Goal: Transaction & Acquisition: Obtain resource

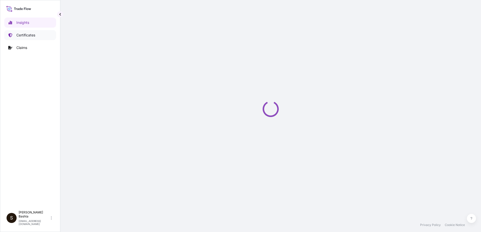
click at [29, 36] on p "Certificates" at bounding box center [25, 35] width 19 height 5
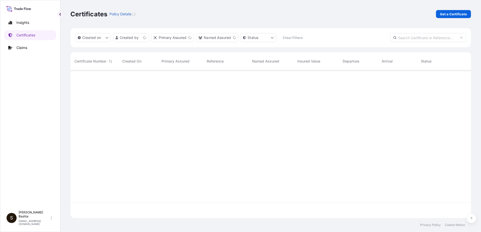
scroll to position [147, 396]
click at [455, 15] on p "Get a Certificate" at bounding box center [453, 14] width 27 height 5
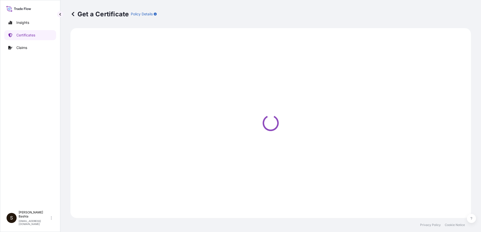
select select "Barge"
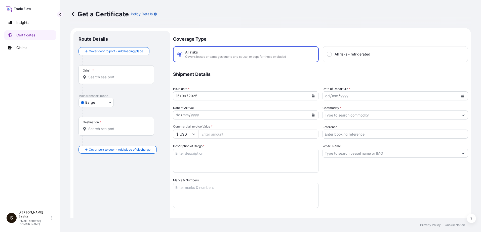
click at [102, 77] on input "Origin *" at bounding box center [117, 77] width 59 height 5
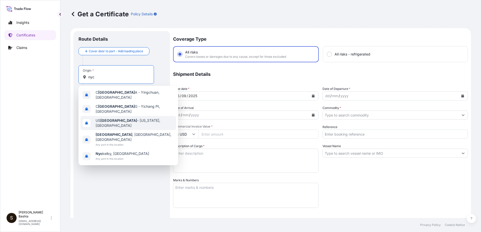
click at [114, 118] on span "US [GEOGRAPHIC_DATA] - [US_STATE], [GEOGRAPHIC_DATA]" at bounding box center [135, 123] width 78 height 10
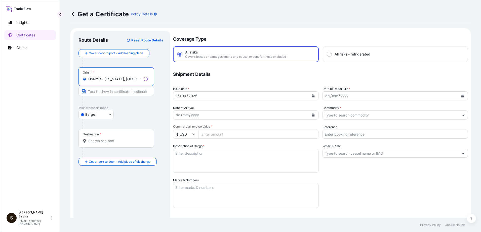
type input "USNYC - [US_STATE], [GEOGRAPHIC_DATA]"
click at [109, 115] on body "0 options available. 5 options available. Insights Certificates Claims S [PERSO…" at bounding box center [240, 116] width 481 height 232
click at [93, 127] on div "Air" at bounding box center [96, 127] width 32 height 9
select select "Air"
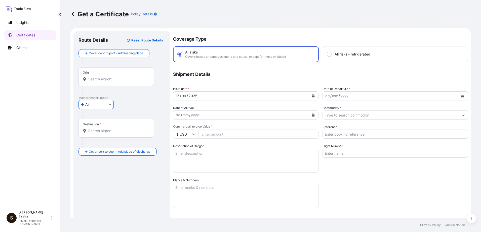
click at [97, 131] on input "Destination *" at bounding box center [117, 130] width 59 height 5
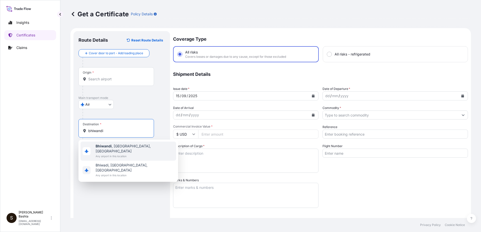
click at [124, 145] on span "[GEOGRAPHIC_DATA] , [GEOGRAPHIC_DATA], [GEOGRAPHIC_DATA]" at bounding box center [135, 149] width 78 height 10
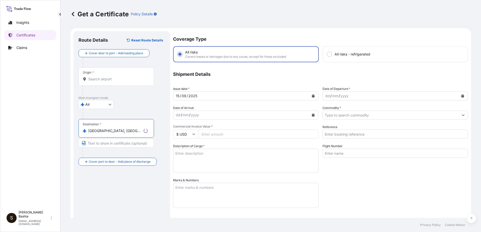
type input "[GEOGRAPHIC_DATA], [GEOGRAPHIC_DATA], [GEOGRAPHIC_DATA]"
click at [324, 95] on div "dd" at bounding box center [327, 96] width 6 height 6
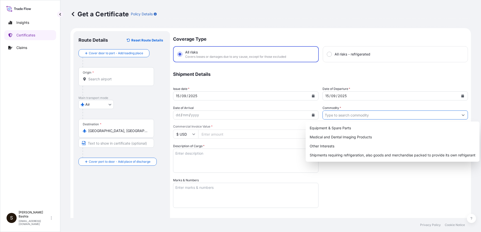
click at [459, 113] on button "Show suggestions" at bounding box center [462, 115] width 9 height 9
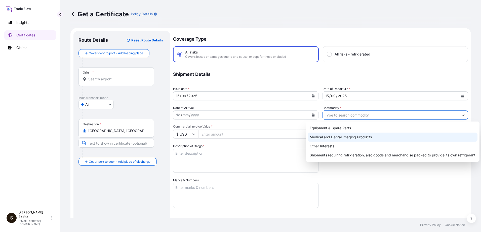
click at [361, 139] on div "Medical and Dental Imaging Products" at bounding box center [392, 137] width 170 height 9
type input "Medical and Dental Imaging Products"
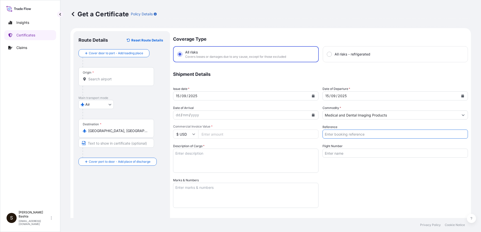
drag, startPoint x: 332, startPoint y: 133, endPoint x: 336, endPoint y: 138, distance: 5.7
click at [332, 133] on input "Reference" at bounding box center [394, 134] width 145 height 9
type input "21244304"
click at [204, 135] on input "Commercial Invoice Value *" at bounding box center [258, 134] width 120 height 9
type input "394.54"
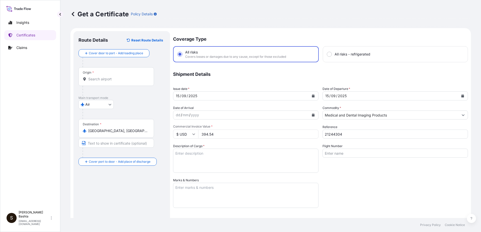
click at [188, 154] on textarea "Description of Cargo *" at bounding box center [245, 161] width 145 height 24
click at [182, 153] on textarea "Description of Cargo *" at bounding box center [245, 161] width 145 height 24
click at [196, 154] on textarea "Description of Cargo *" at bounding box center [245, 161] width 145 height 24
click at [367, 135] on input "21244304" at bounding box center [394, 134] width 145 height 9
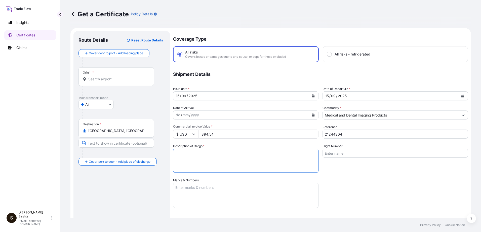
click at [190, 162] on textarea "Description of Cargo *" at bounding box center [245, 161] width 145 height 24
click at [179, 156] on textarea "Description of Cargo *" at bounding box center [245, 161] width 145 height 24
drag, startPoint x: 178, startPoint y: 148, endPoint x: 178, endPoint y: 152, distance: 4.0
click at [178, 149] on div "Description of Cargo *" at bounding box center [245, 158] width 145 height 29
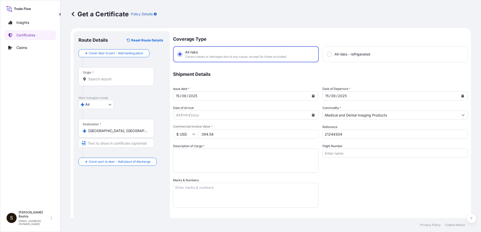
click at [184, 180] on label "Marks & Numbers" at bounding box center [186, 180] width 26 height 5
click at [184, 183] on textarea "Marks & Numbers" at bounding box center [245, 195] width 145 height 25
click at [182, 187] on textarea "Marks & Numbers" at bounding box center [245, 195] width 145 height 25
click at [179, 153] on textarea "Description of Cargo *" at bounding box center [245, 161] width 145 height 24
type textarea "MEDICAL AND DENTAL IMAGING PRODUCTS"
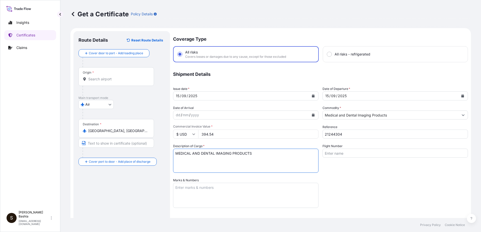
click at [186, 187] on textarea "Marks & Numbers" at bounding box center [245, 195] width 145 height 25
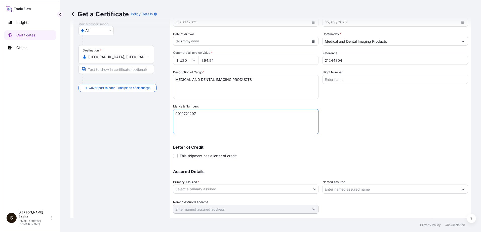
scroll to position [87, 0]
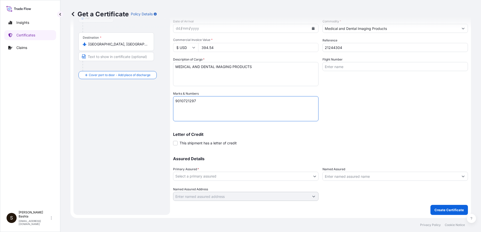
type textarea "9010721297"
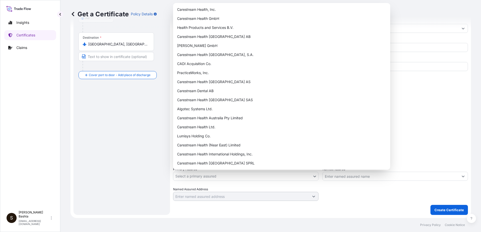
click at [313, 177] on body "Insights Certificates Claims S [PERSON_NAME] [PERSON_NAME][EMAIL_ADDRESS][PERSO…" at bounding box center [240, 116] width 481 height 232
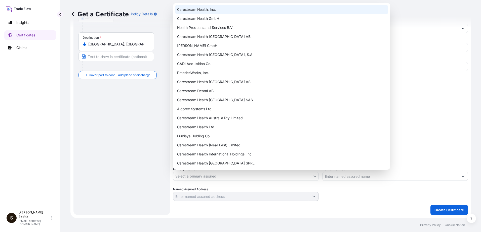
click at [218, 10] on div "Carestream Health, Inc." at bounding box center [281, 9] width 213 height 9
select select "32008"
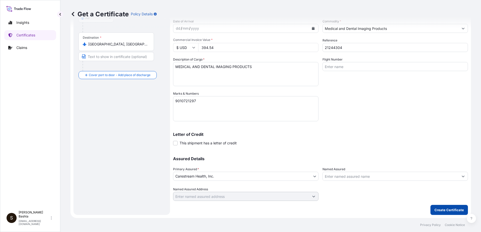
click at [434, 208] on p "Create Certificate" at bounding box center [448, 210] width 29 height 5
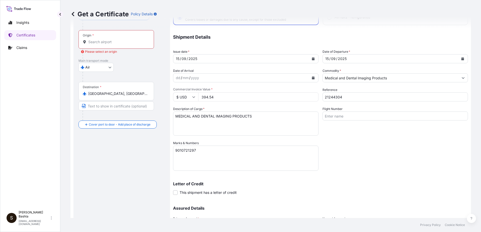
scroll to position [0, 0]
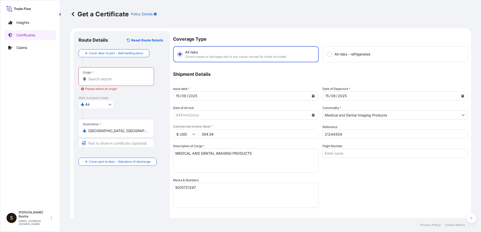
click at [92, 76] on div "Origin *" at bounding box center [115, 76] width 75 height 19
click at [92, 77] on input "Origin * Please select an origin" at bounding box center [117, 79] width 59 height 5
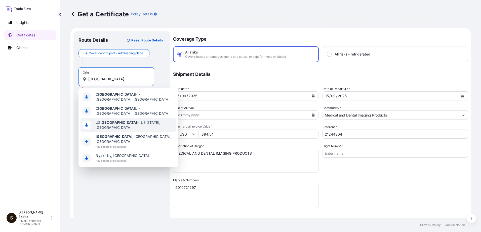
click at [131, 120] on span "US [GEOGRAPHIC_DATA] - [US_STATE], [GEOGRAPHIC_DATA]" at bounding box center [135, 125] width 78 height 10
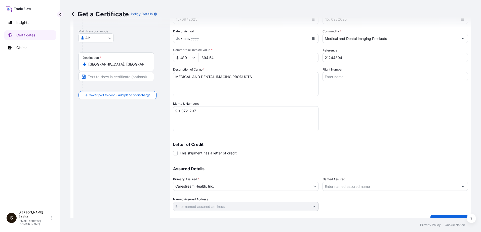
scroll to position [87, 0]
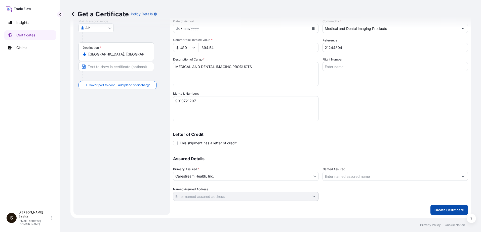
type input "USNYC - [US_STATE], [GEOGRAPHIC_DATA]"
click at [434, 211] on p "Create Certificate" at bounding box center [448, 210] width 29 height 5
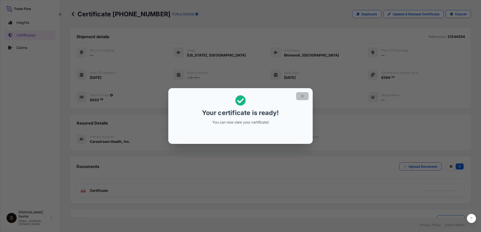
click at [301, 95] on icon "button" at bounding box center [302, 96] width 5 height 5
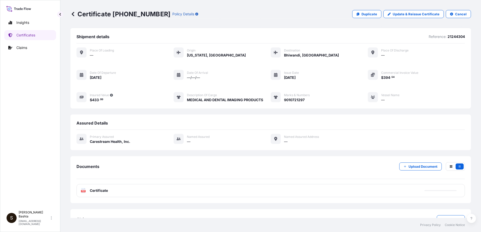
click at [84, 192] on text "PDF" at bounding box center [83, 192] width 3 height 2
click at [84, 191] on text "PDF" at bounding box center [83, 192] width 3 height 2
click at [83, 190] on icon at bounding box center [83, 190] width 4 height 5
click at [83, 191] on text "PDF" at bounding box center [83, 192] width 3 height 2
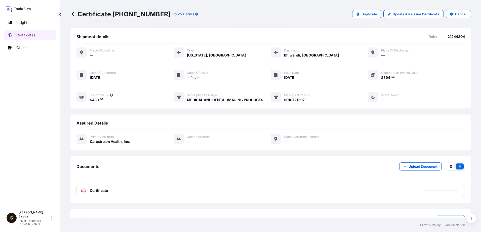
click at [83, 191] on text "PDF" at bounding box center [83, 192] width 3 height 2
click at [41, 36] on link "Certificates" at bounding box center [30, 35] width 52 height 10
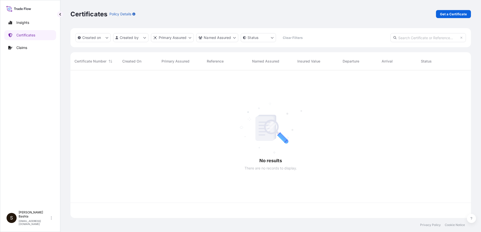
scroll to position [147, 396]
drag, startPoint x: 450, startPoint y: 10, endPoint x: 449, endPoint y: 13, distance: 3.7
click at [449, 12] on div "Certificates Policy Details Get a Certificate" at bounding box center [270, 14] width 400 height 28
click at [449, 13] on p "Get a Certificate" at bounding box center [453, 14] width 27 height 5
select select "Barge"
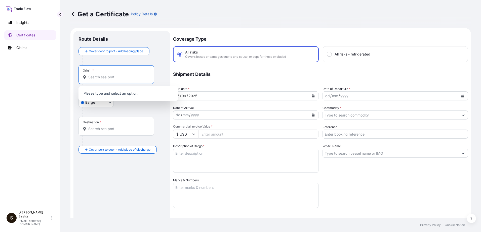
click at [104, 77] on input "Origin *" at bounding box center [117, 77] width 59 height 5
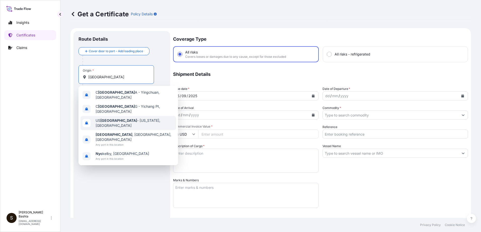
click at [115, 118] on span "US [GEOGRAPHIC_DATA] - [US_STATE], [GEOGRAPHIC_DATA]" at bounding box center [135, 123] width 78 height 10
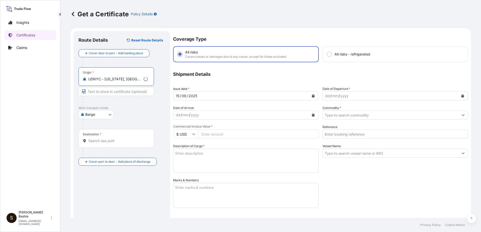
type input "USNYC - [US_STATE], [GEOGRAPHIC_DATA]"
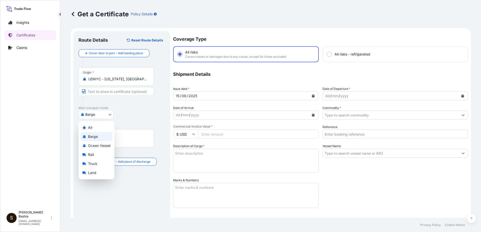
click at [110, 115] on body "0 options available. 5 options available. Insights Certificates Claims S [PERSO…" at bounding box center [240, 116] width 481 height 232
click at [91, 125] on span "Air" at bounding box center [90, 127] width 5 height 5
select select "Air"
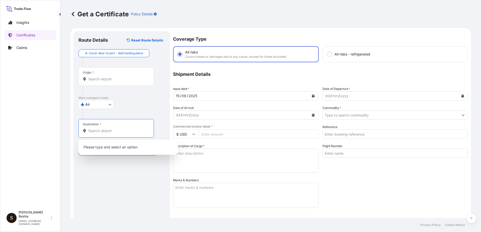
click at [102, 133] on input "Destination *" at bounding box center [117, 130] width 59 height 5
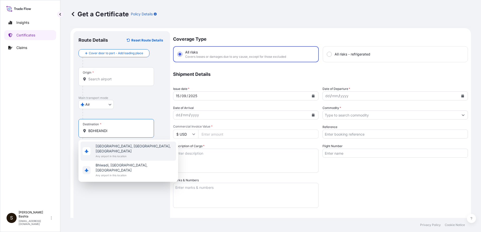
click at [121, 148] on span "[GEOGRAPHIC_DATA], [GEOGRAPHIC_DATA], [GEOGRAPHIC_DATA]" at bounding box center [135, 149] width 78 height 10
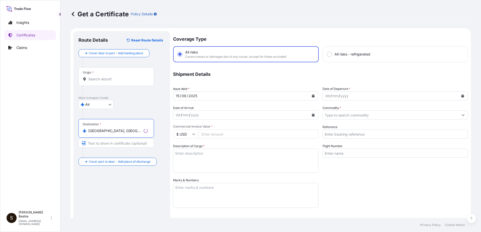
type input "[GEOGRAPHIC_DATA], [GEOGRAPHIC_DATA], [GEOGRAPHIC_DATA]"
click at [324, 99] on div "dd" at bounding box center [327, 96] width 6 height 6
click at [461, 114] on icon "Show suggestions" at bounding box center [462, 115] width 3 height 3
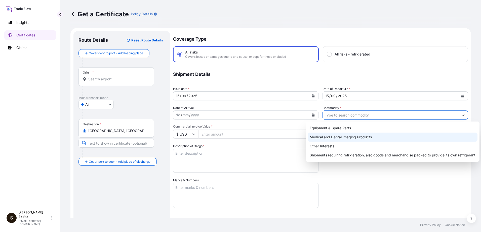
click at [354, 136] on div "Medical and Dental Imaging Products" at bounding box center [392, 137] width 170 height 9
type input "Medical and Dental Imaging Products"
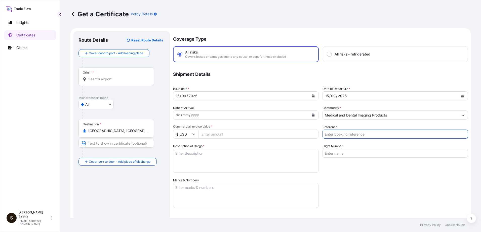
click at [337, 134] on input "Reference" at bounding box center [394, 134] width 145 height 9
type input "21244313"
click at [219, 134] on input "Commercial Invoice Value *" at bounding box center [258, 134] width 120 height 9
type input "15492.78"
click at [178, 154] on textarea "Description of Cargo *" at bounding box center [245, 161] width 145 height 24
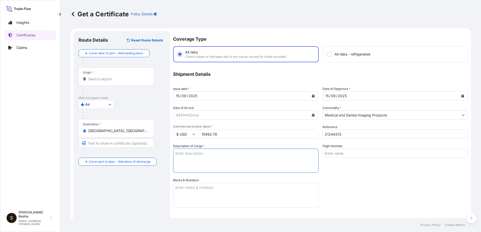
click at [179, 157] on textarea "Description of Cargo *" at bounding box center [245, 161] width 145 height 24
click at [178, 158] on textarea "Description of Cargo *" at bounding box center [245, 161] width 145 height 24
click at [177, 155] on textarea "Description of Cargo *" at bounding box center [245, 161] width 145 height 24
click at [177, 154] on textarea "Description of Cargo *" at bounding box center [245, 161] width 145 height 24
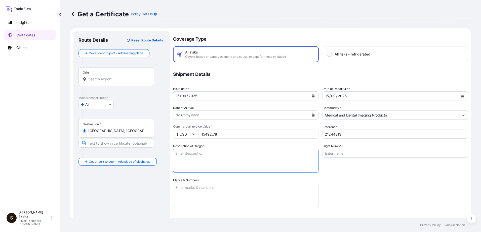
click at [177, 153] on textarea "Description of Cargo *" at bounding box center [245, 161] width 145 height 24
click at [176, 160] on textarea "Description of Cargo *" at bounding box center [245, 161] width 145 height 24
click at [196, 155] on textarea "Description of Cargo *" at bounding box center [245, 161] width 145 height 24
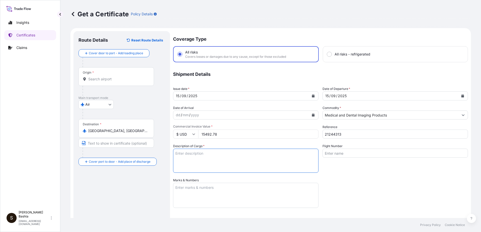
drag, startPoint x: 175, startPoint y: 152, endPoint x: 179, endPoint y: 152, distance: 3.5
click at [175, 152] on textarea "Description of Cargo *" at bounding box center [245, 161] width 145 height 24
type textarea "MEDICAL AND DENTAL IMAGING PRODUCTS"
click at [198, 184] on textarea "Marks & Numbers" at bounding box center [245, 195] width 145 height 25
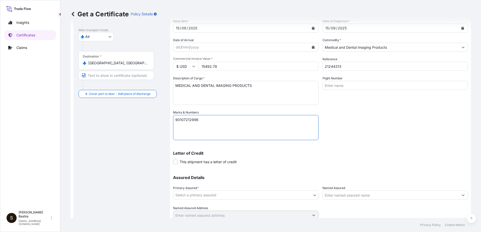
scroll to position [87, 0]
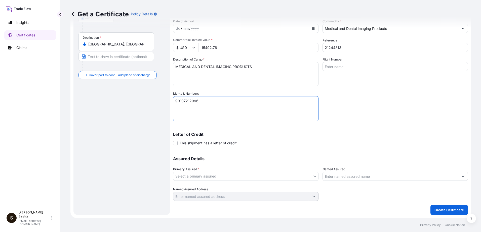
type textarea "90107212996"
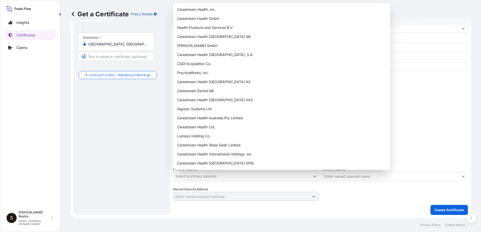
click at [312, 176] on body "Insights Certificates Claims S [PERSON_NAME] [PERSON_NAME][EMAIL_ADDRESS][PERSO…" at bounding box center [240, 116] width 481 height 232
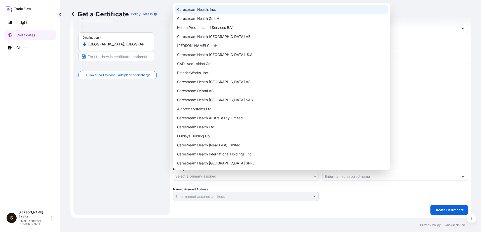
click at [215, 11] on div "Carestream Health, Inc." at bounding box center [281, 9] width 213 height 9
select select "32008"
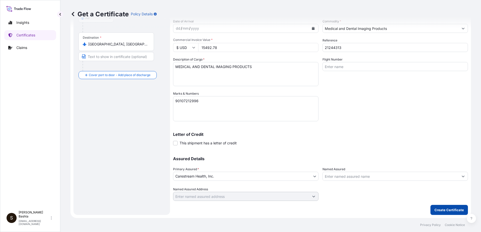
click at [437, 208] on p "Create Certificate" at bounding box center [448, 210] width 29 height 5
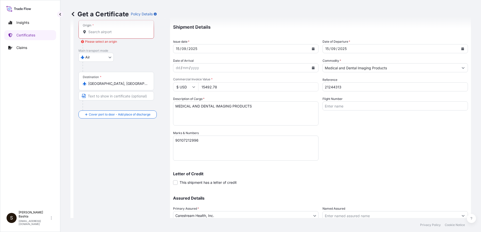
scroll to position [0, 0]
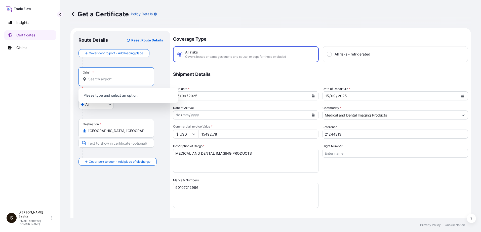
click at [94, 79] on input "Origin * Please select an origin" at bounding box center [117, 79] width 59 height 5
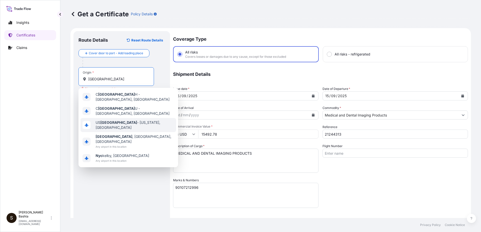
click at [118, 120] on span "US [GEOGRAPHIC_DATA] - [US_STATE], [GEOGRAPHIC_DATA]" at bounding box center [135, 125] width 78 height 10
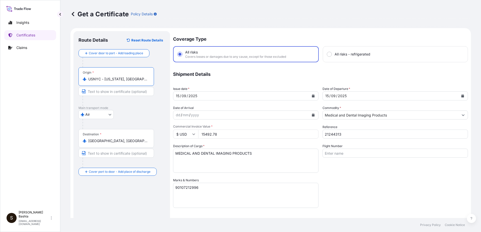
scroll to position [87, 0]
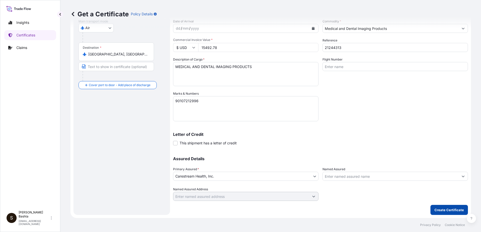
type input "USNYC - [US_STATE], [GEOGRAPHIC_DATA]"
click at [452, 211] on p "Create Certificate" at bounding box center [448, 210] width 29 height 5
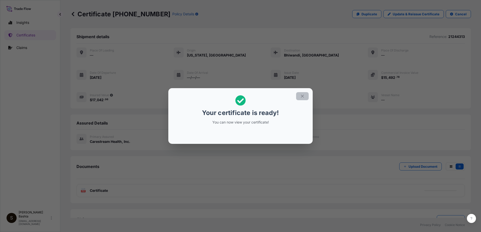
click at [301, 98] on icon "button" at bounding box center [302, 96] width 5 height 5
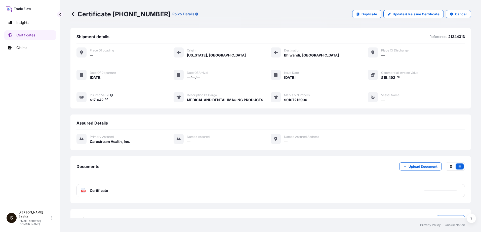
click at [84, 192] on text "PDF" at bounding box center [83, 192] width 3 height 2
click at [84, 191] on text "PDF" at bounding box center [83, 192] width 3 height 2
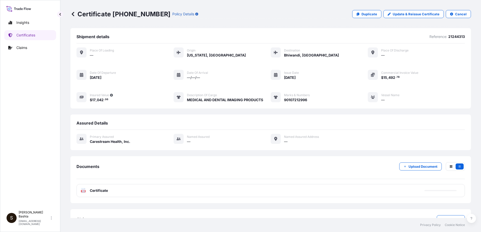
click at [84, 191] on text "PDF" at bounding box center [83, 192] width 3 height 2
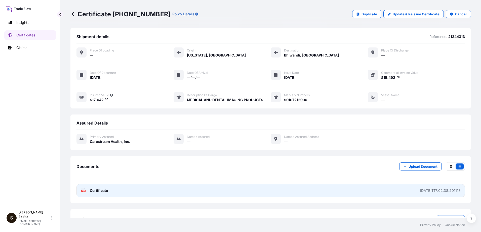
click at [84, 191] on text "PDF" at bounding box center [83, 192] width 3 height 2
